Goal: Check status: Check status

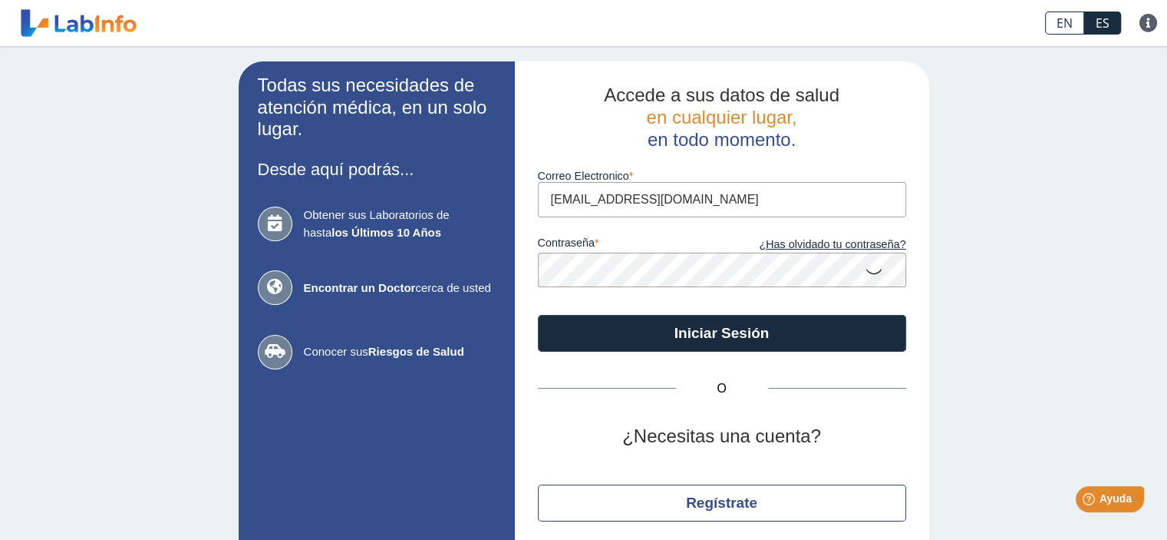
type input "[EMAIL_ADDRESS][DOMAIN_NAME]"
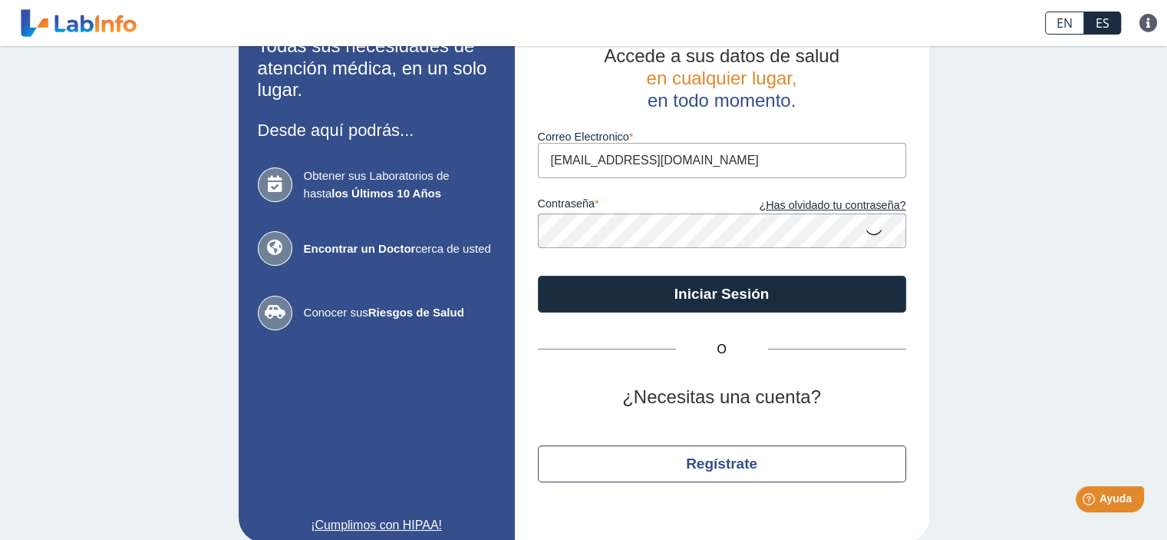
scroll to position [56, 0]
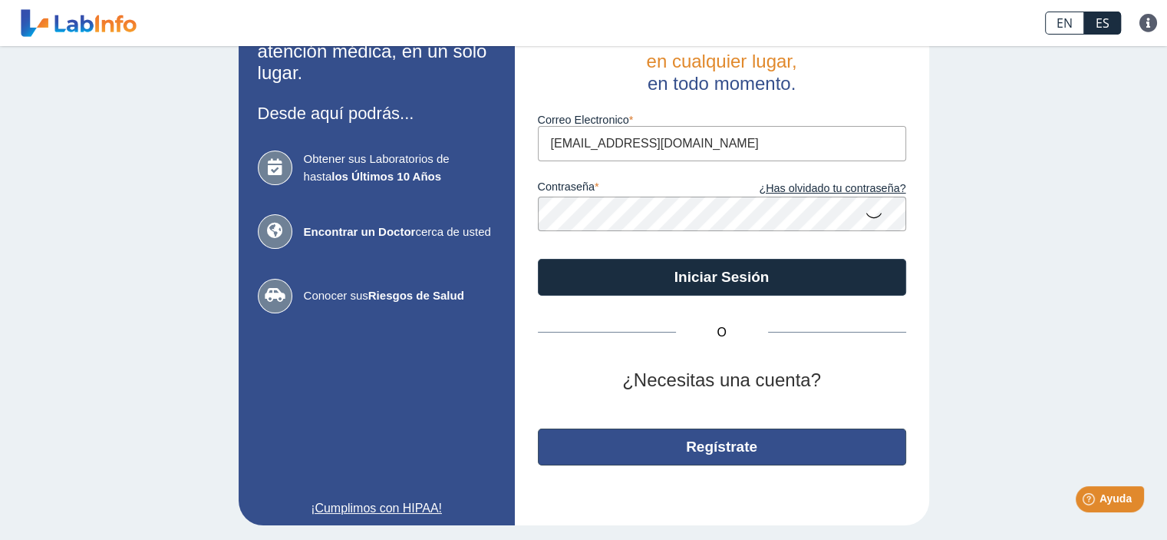
click at [693, 432] on button "Regístrate" at bounding box center [722, 446] width 368 height 37
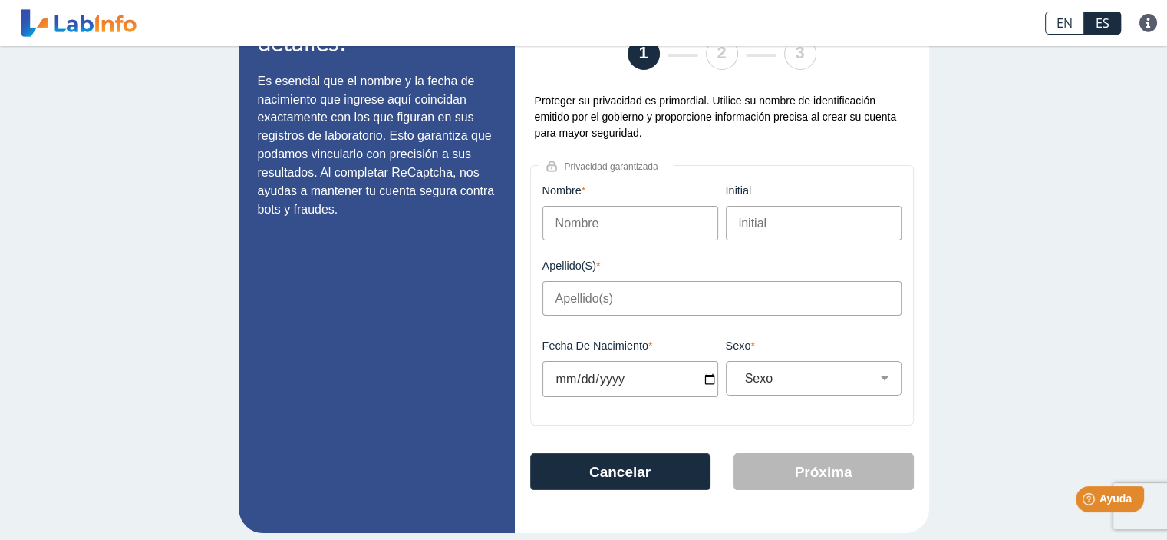
scroll to position [96, 0]
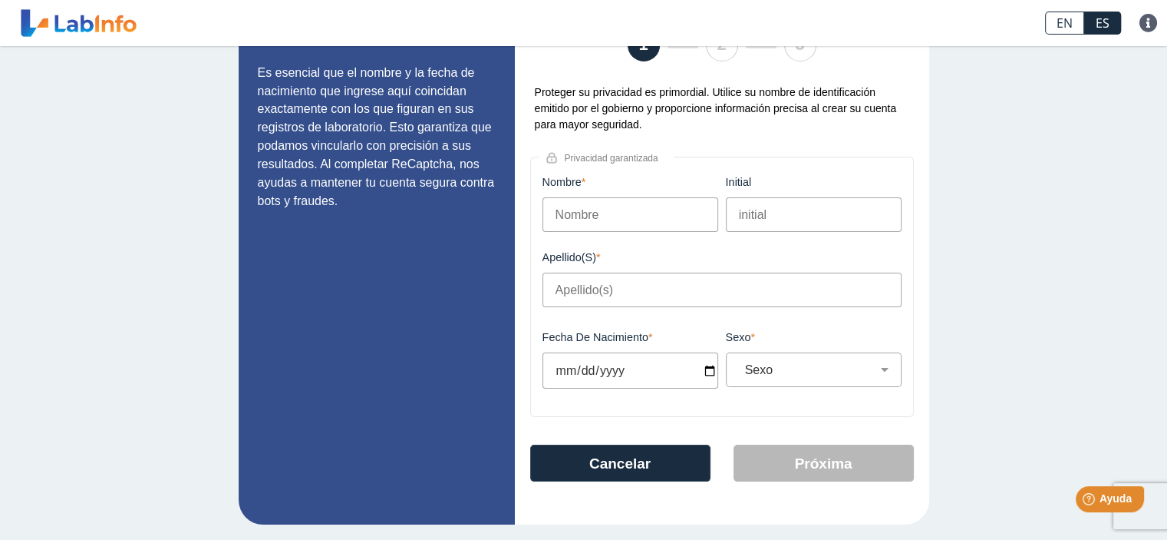
click at [612, 208] on input "Nombre" at bounding box center [631, 214] width 176 height 35
type input "[PERSON_NAME]"
click at [776, 221] on input "initial" at bounding box center [814, 214] width 176 height 35
click at [599, 295] on input "Apellido(s)" at bounding box center [722, 289] width 359 height 35
type input "[PERSON_NAME]"
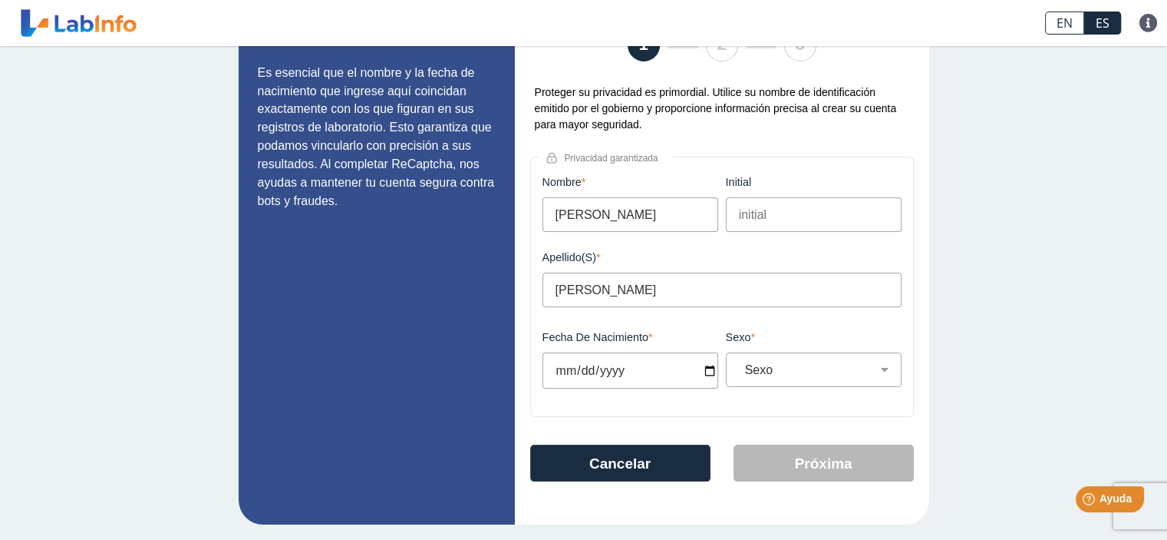
click at [602, 375] on input "Fecha de Nacimiento" at bounding box center [631, 370] width 176 height 36
click at [556, 372] on input "Fecha de Nacimiento" at bounding box center [631, 370] width 176 height 36
type input "[DATE]"
click at [844, 371] on select "Sexo Masculino Femenino" at bounding box center [820, 369] width 162 height 15
select select "F"
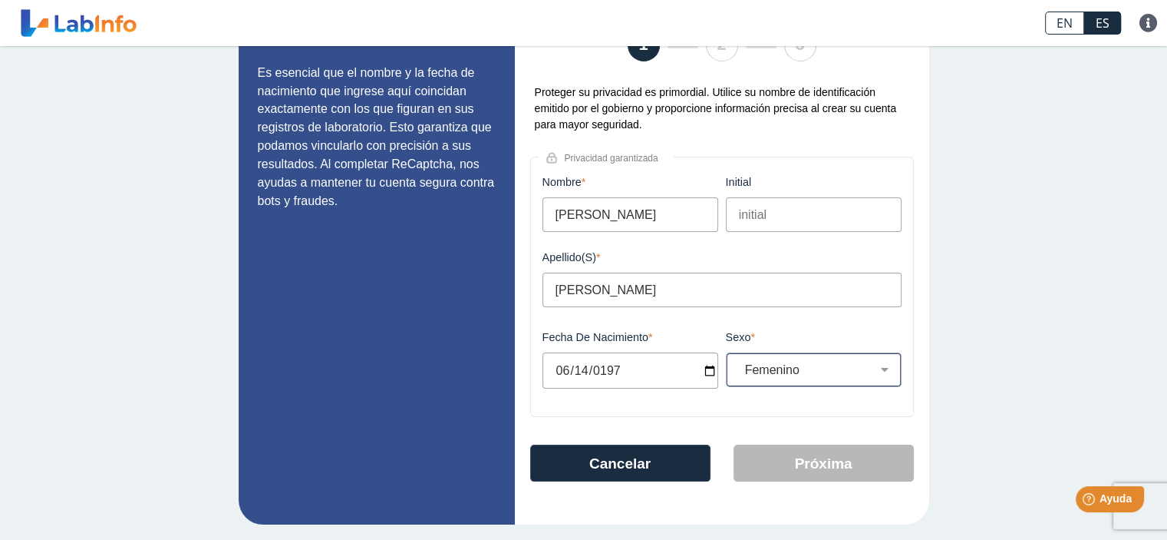
click at [739, 362] on select "Sexo Masculino Femenino" at bounding box center [820, 369] width 162 height 15
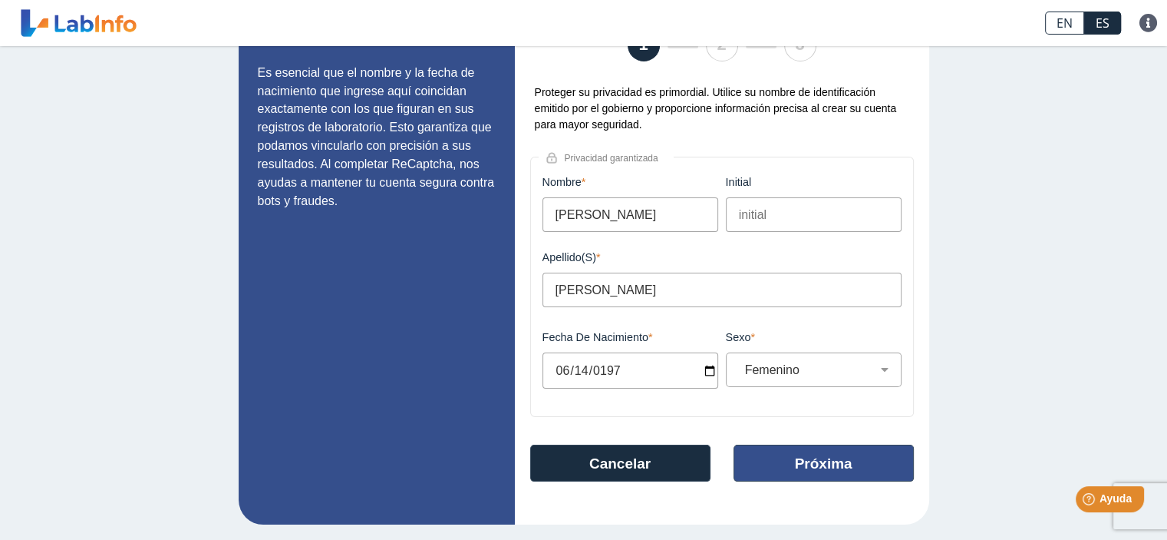
click at [789, 463] on button "Próxima" at bounding box center [824, 462] width 180 height 37
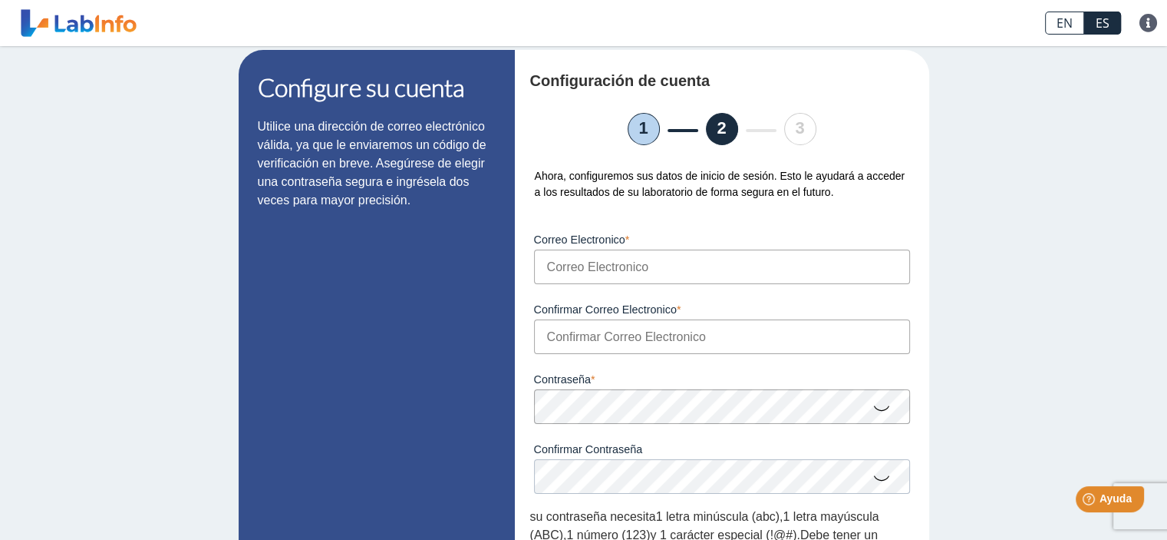
scroll to position [0, 0]
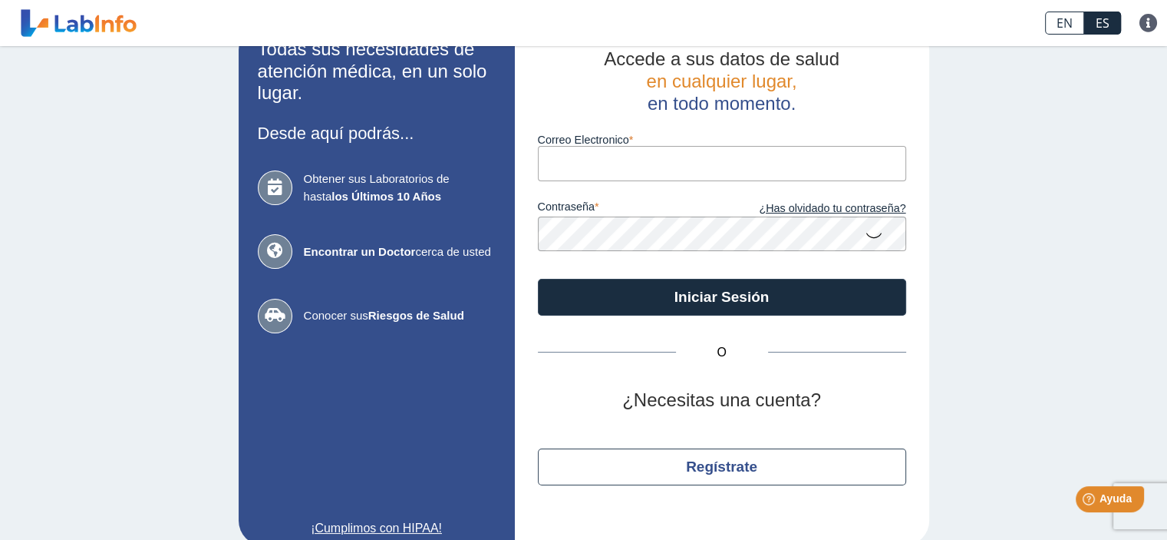
scroll to position [56, 0]
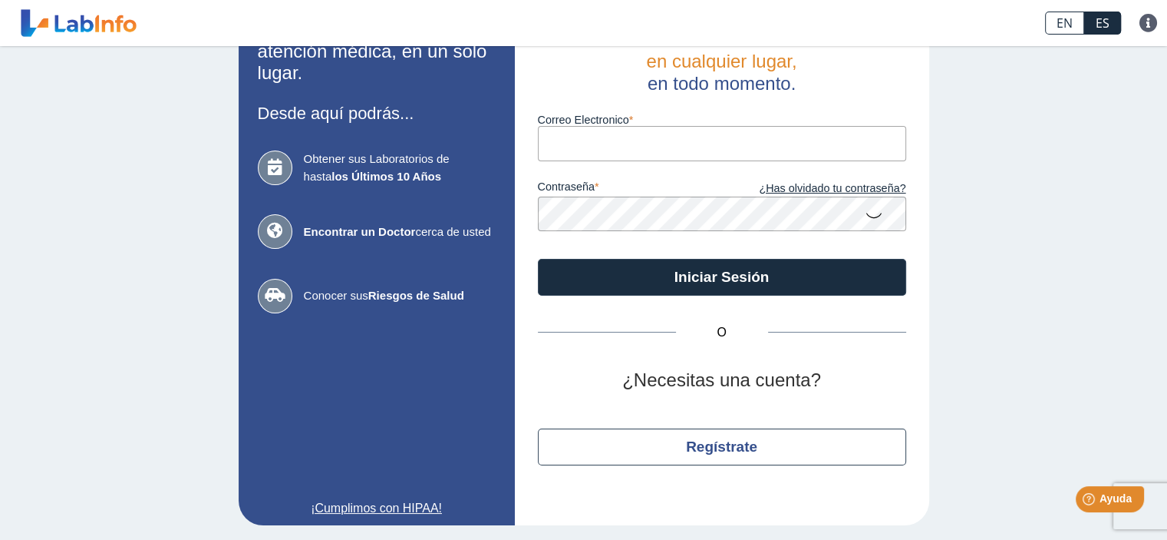
click at [609, 138] on input "Correo Electronico" at bounding box center [722, 143] width 368 height 35
type input "[EMAIL_ADDRESS][DOMAIN_NAME]"
click at [876, 205] on icon at bounding box center [874, 215] width 18 height 30
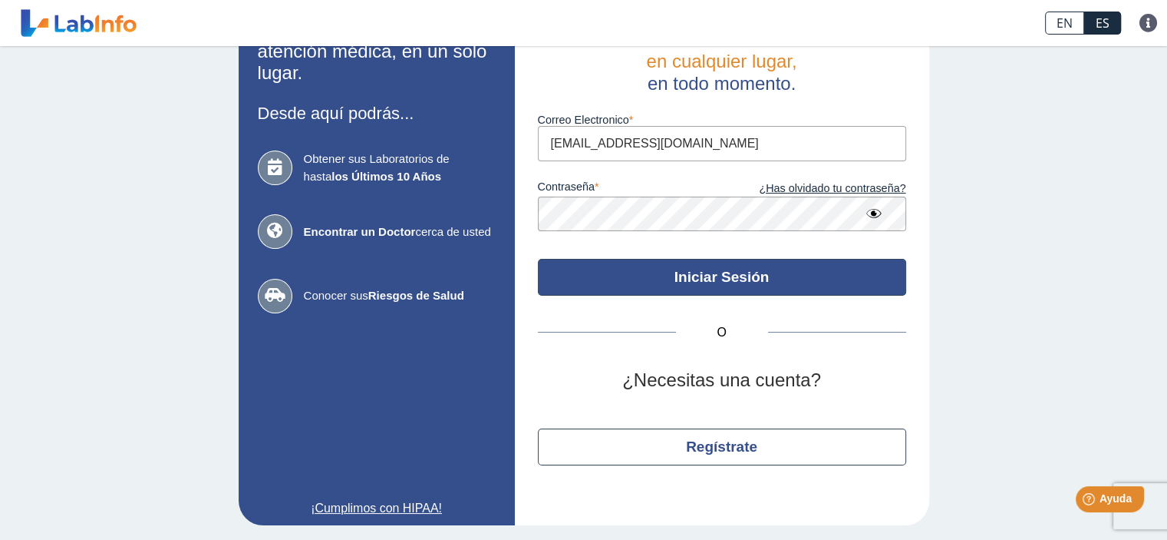
click at [768, 277] on button "Iniciar Sesión" at bounding box center [722, 277] width 368 height 37
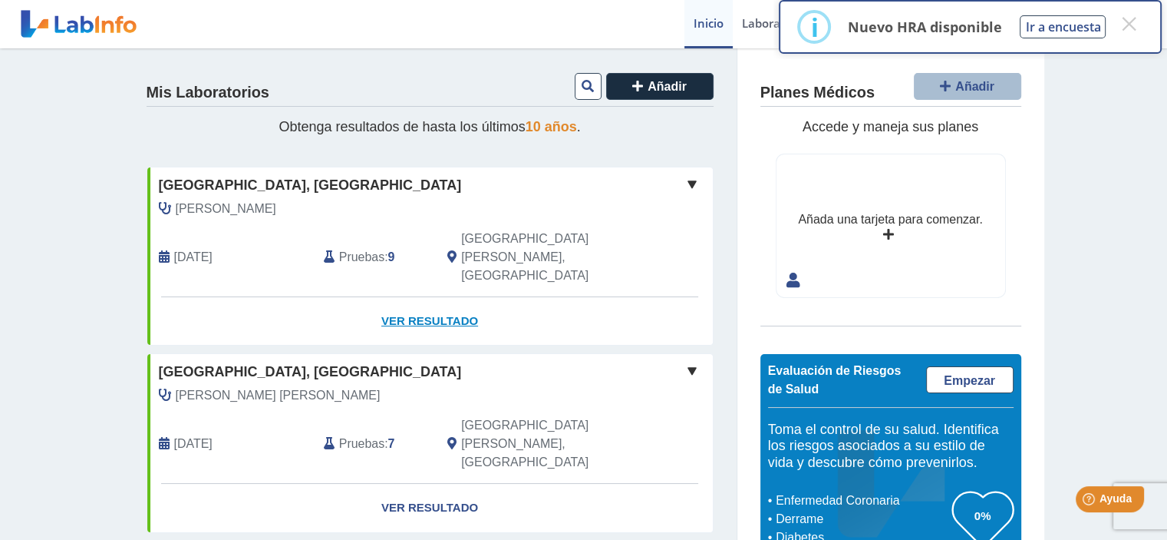
click at [418, 297] on link "Ver Resultado" at bounding box center [430, 321] width 566 height 48
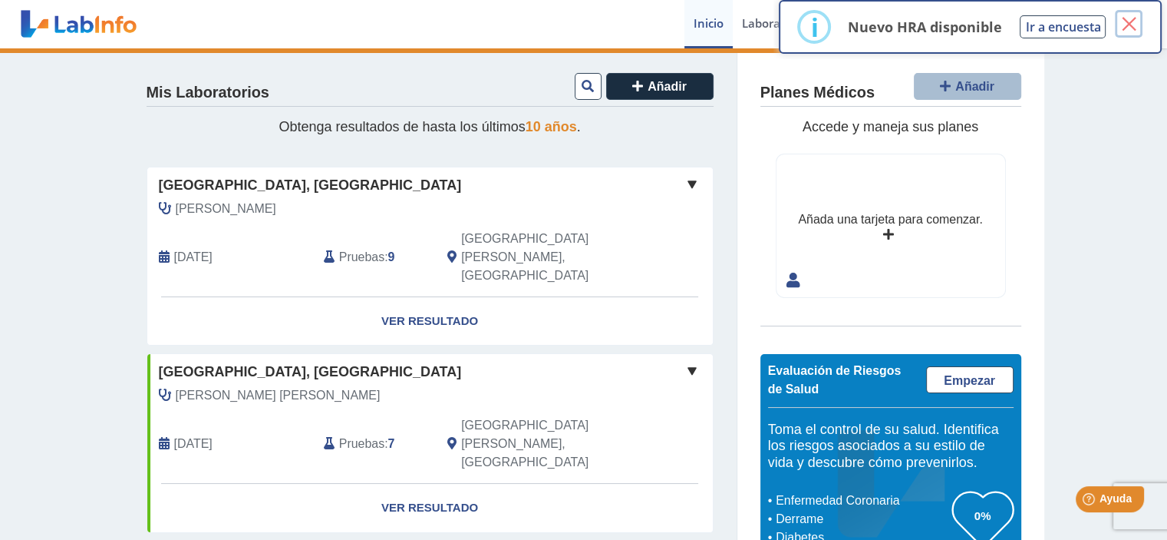
click at [1127, 28] on button "×" at bounding box center [1129, 24] width 28 height 28
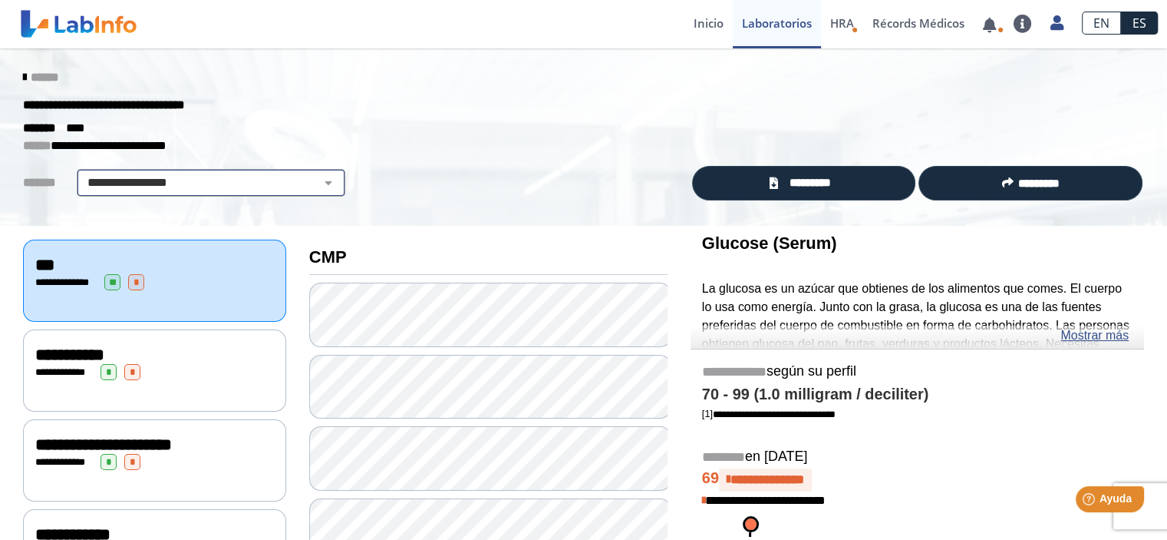
click at [251, 190] on select "**********" at bounding box center [210, 182] width 259 height 18
drag, startPoint x: 246, startPoint y: 188, endPoint x: 272, endPoint y: 185, distance: 26.3
click at [246, 188] on select "**********" at bounding box center [210, 182] width 259 height 18
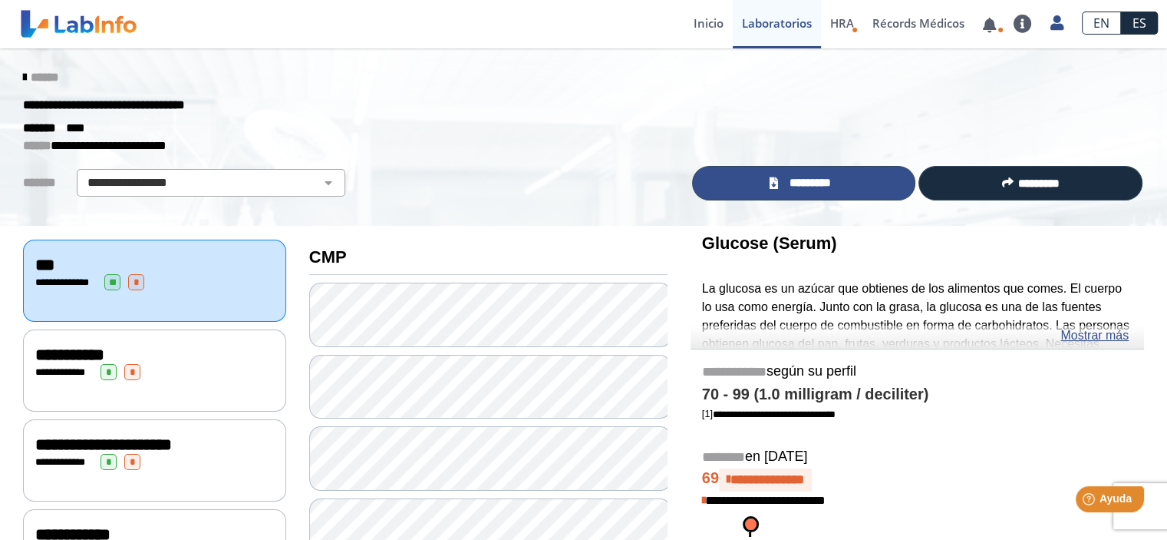
click at [805, 193] on link "*********" at bounding box center [804, 183] width 224 height 35
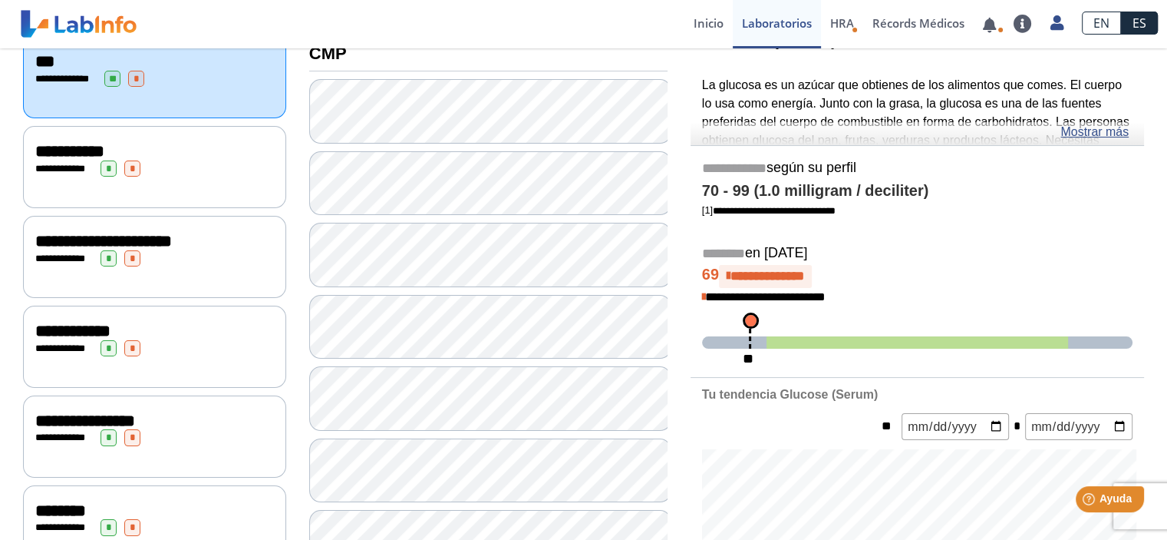
scroll to position [77, 0]
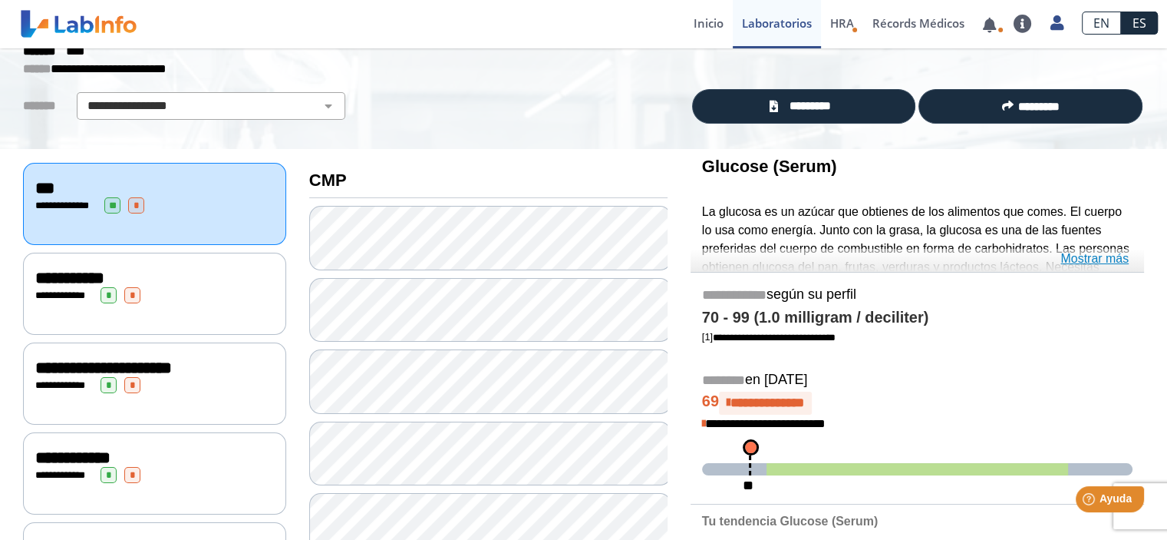
click at [1084, 259] on link "Mostrar más" at bounding box center [1095, 258] width 68 height 18
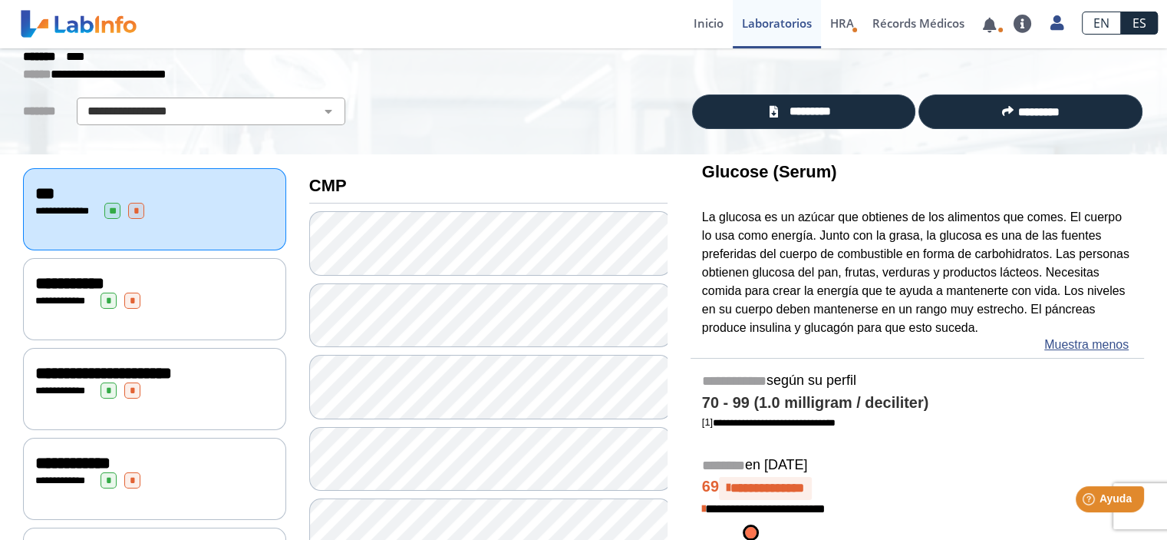
scroll to position [0, 0]
